Goal: Complete application form

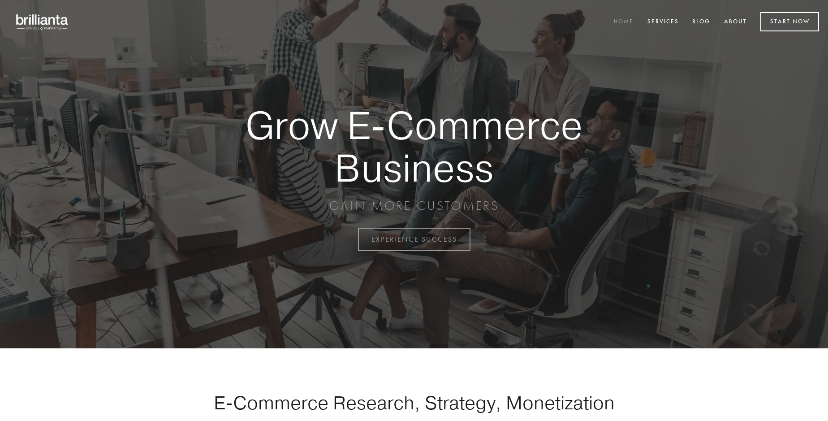
scroll to position [2349, 0]
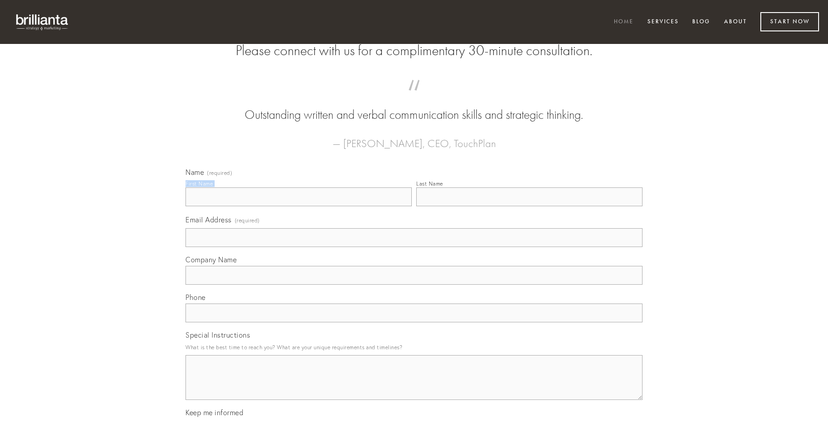
type input "[PERSON_NAME]"
click at [529, 206] on input "Last Name" at bounding box center [529, 196] width 226 height 19
type input "[PERSON_NAME]"
click at [414, 247] on input "Email Address (required)" at bounding box center [414, 237] width 457 height 19
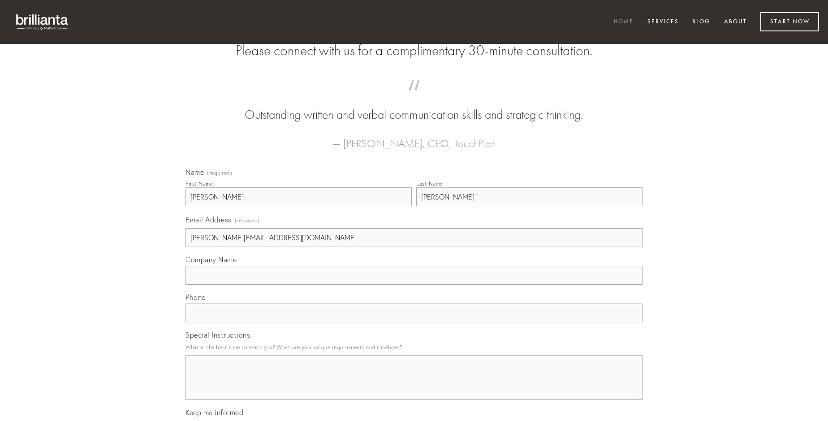
type input "[PERSON_NAME][EMAIL_ADDRESS][DOMAIN_NAME]"
click at [414, 285] on input "Company Name" at bounding box center [414, 275] width 457 height 19
type input "bellicus"
click at [414, 322] on input "text" at bounding box center [414, 312] width 457 height 19
click at [414, 385] on textarea "Special Instructions" at bounding box center [414, 377] width 457 height 45
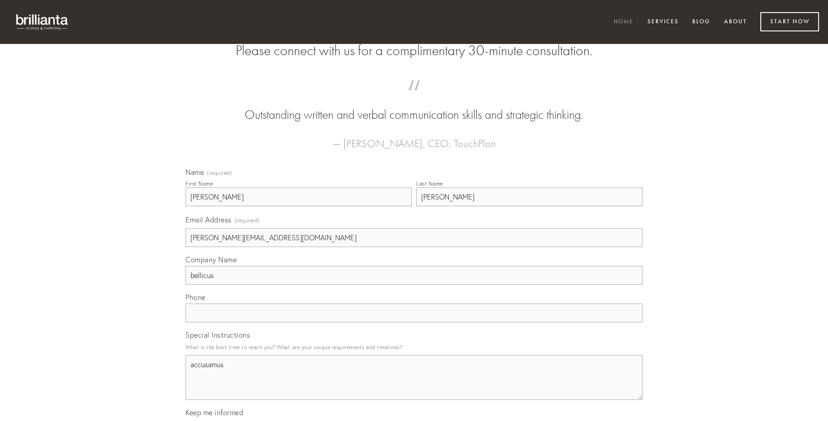
type textarea "accusamus"
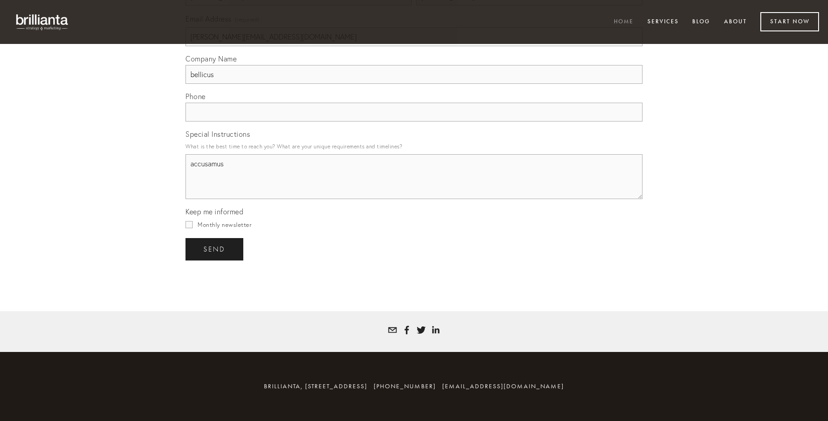
click at [215, 249] on span "send" at bounding box center [214, 249] width 22 height 8
